Goal: Understand site structure: Understand site structure

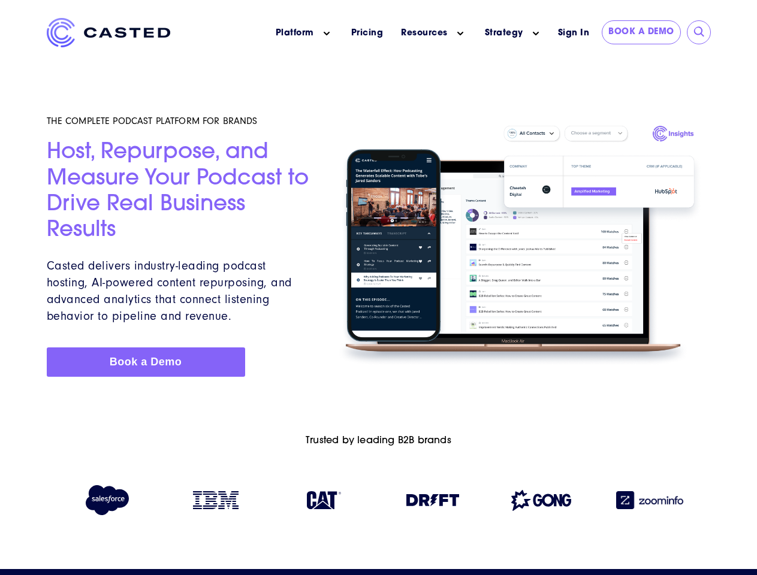
click at [327, 34] on icon "Main menu" at bounding box center [327, 34] width 6 height 6
click at [460, 34] on icon "Main menu" at bounding box center [460, 34] width 6 height 6
click at [503, 33] on link "Strategy" at bounding box center [504, 33] width 38 height 13
click at [536, 34] on icon "Main menu" at bounding box center [536, 34] width 6 height 6
click at [699, 32] on input "submit" at bounding box center [700, 32] width 12 height 12
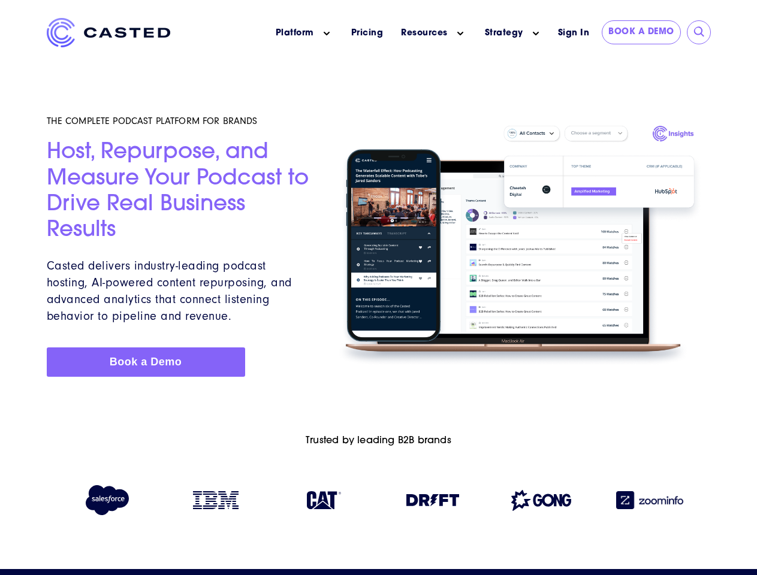
click at [433, 503] on img at bounding box center [432, 501] width 53 height 12
click at [541, 503] on img at bounding box center [541, 500] width 60 height 21
click at [650, 503] on img at bounding box center [649, 501] width 67 height 18
